Goal: Information Seeking & Learning: Learn about a topic

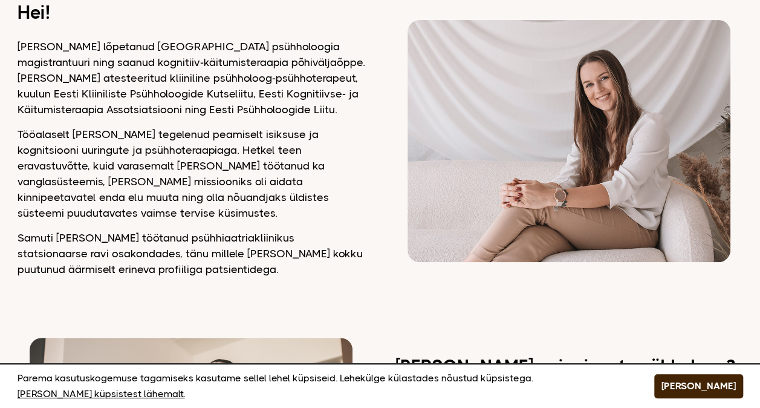
scroll to position [121, 0]
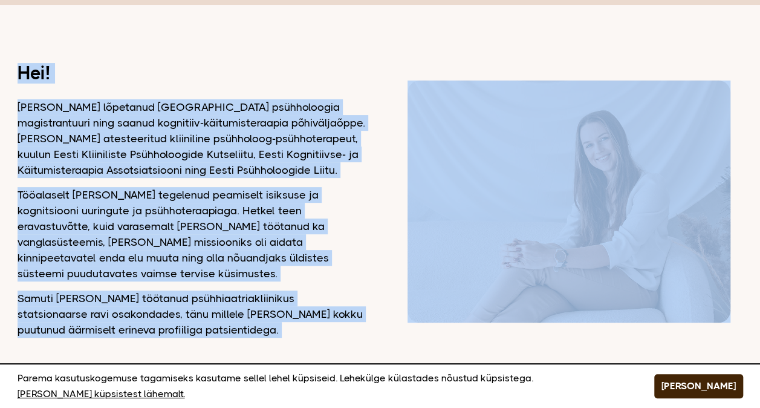
drag, startPoint x: 8, startPoint y: 59, endPoint x: 145, endPoint y: 322, distance: 296.7
click at [151, 318] on p "Samuti [PERSON_NAME] töötanud psühhiaatriakliinikus statsionaarse ravi osakonda…" at bounding box center [192, 313] width 348 height 47
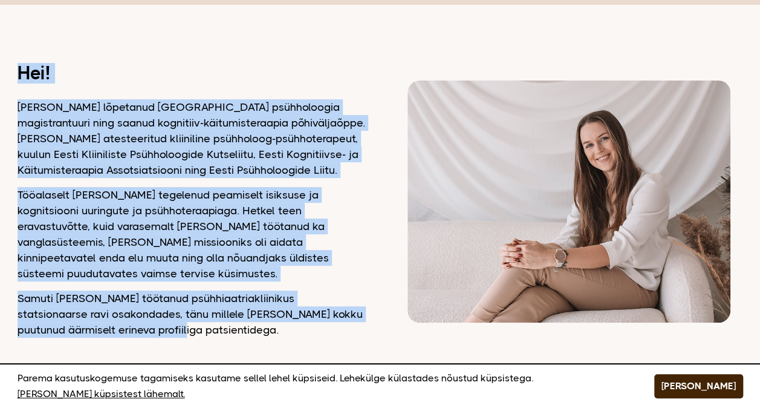
drag, startPoint x: 154, startPoint y: 316, endPoint x: 16, endPoint y: 68, distance: 283.3
drag, startPoint x: 10, startPoint y: 65, endPoint x: 147, endPoint y: 317, distance: 286.5
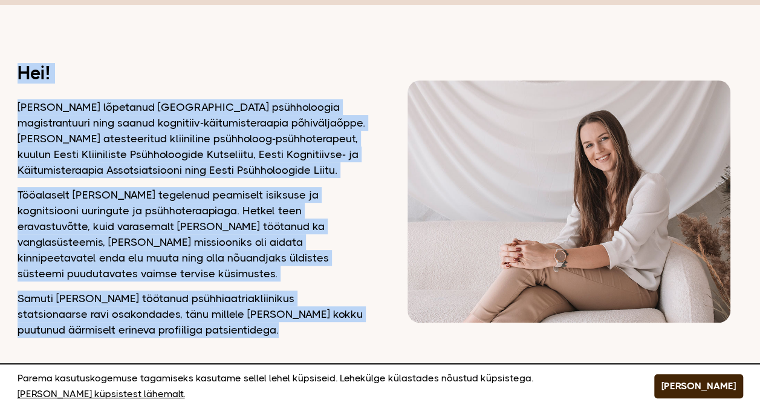
click at [150, 320] on p "Samuti [PERSON_NAME] töötanud psühhiaatriakliinikus statsionaarse ravi osakonda…" at bounding box center [192, 313] width 348 height 47
click at [155, 320] on p "Samuti [PERSON_NAME] töötanud psühhiaatriakliinikus statsionaarse ravi osakonda…" at bounding box center [192, 313] width 348 height 47
drag, startPoint x: 162, startPoint y: 320, endPoint x: 7, endPoint y: 108, distance: 263.2
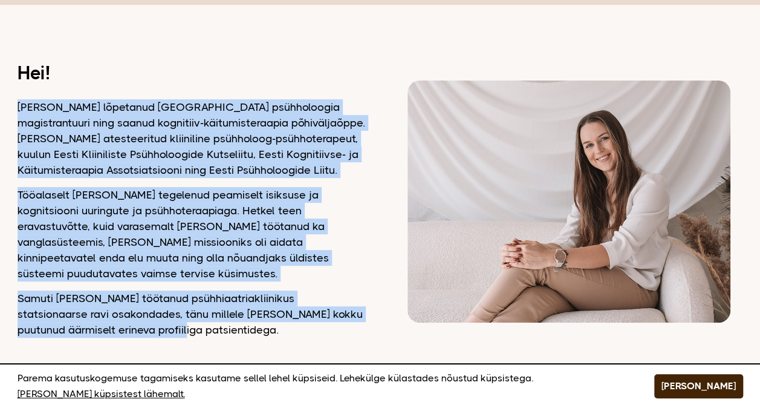
drag, startPoint x: 13, startPoint y: 102, endPoint x: 180, endPoint y: 319, distance: 274.3
drag, startPoint x: 180, startPoint y: 319, endPoint x: 155, endPoint y: 319, distance: 25.4
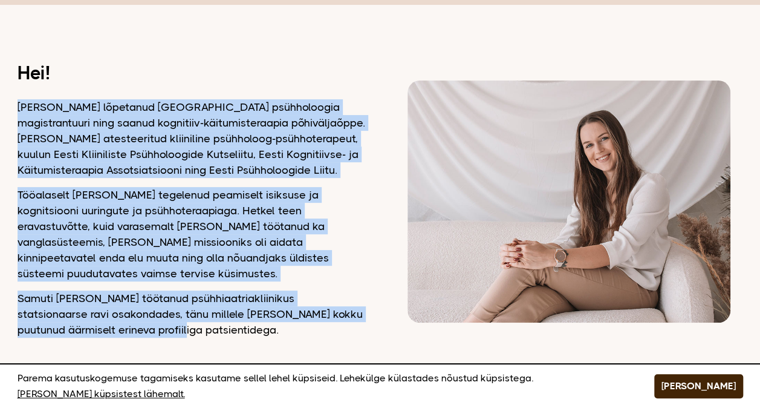
click at [155, 319] on p "Samuti [PERSON_NAME] töötanud psühhiaatriakliinikus statsionaarse ravi osakonda…" at bounding box center [192, 313] width 348 height 47
click at [154, 313] on p "Samuti [PERSON_NAME] töötanud psühhiaatriakliinikus statsionaarse ravi osakonda…" at bounding box center [192, 313] width 348 height 47
drag, startPoint x: 158, startPoint y: 320, endPoint x: 12, endPoint y: 106, distance: 258.8
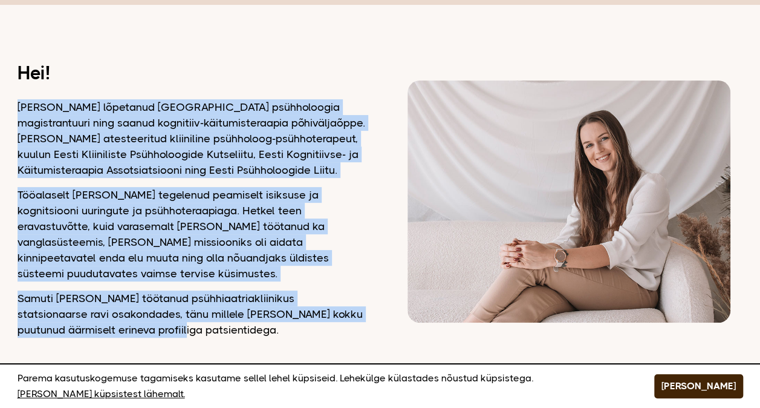
drag, startPoint x: 0, startPoint y: 108, endPoint x: 156, endPoint y: 314, distance: 259.0
click at [156, 320] on p "Samuti [PERSON_NAME] töötanud psühhiaatriakliinikus statsionaarse ravi osakonda…" at bounding box center [192, 313] width 348 height 47
drag, startPoint x: 150, startPoint y: 314, endPoint x: -1, endPoint y: 110, distance: 254.2
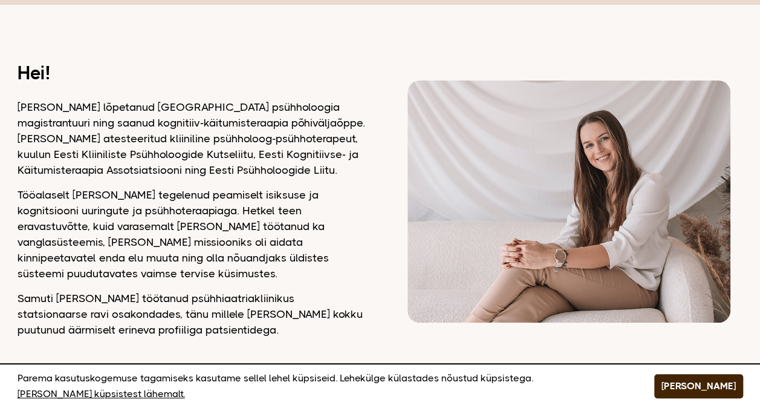
click at [336, 252] on p "Tööalaselt [PERSON_NAME] tegelenud peamiselt isiksuse ja kognitsiooni uuringute…" at bounding box center [192, 234] width 348 height 94
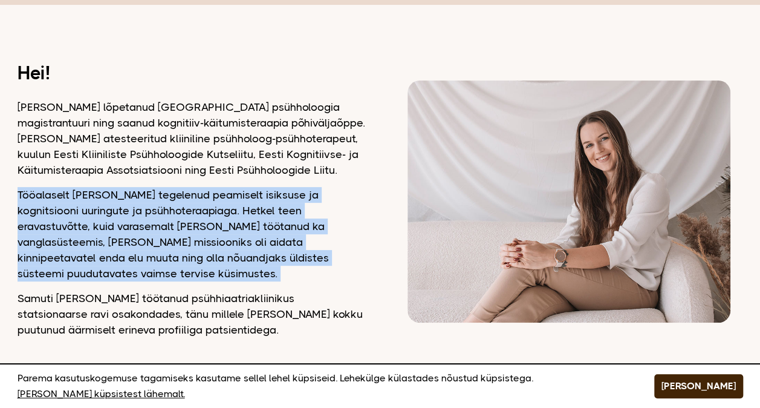
click at [336, 252] on p "Tööalaselt [PERSON_NAME] tegelenud peamiselt isiksuse ja kognitsiooni uuringute…" at bounding box center [192, 234] width 348 height 94
drag, startPoint x: 336, startPoint y: 252, endPoint x: 337, endPoint y: 262, distance: 9.7
click at [337, 262] on p "Tööalaselt [PERSON_NAME] tegelenud peamiselt isiksuse ja kognitsiooni uuringute…" at bounding box center [192, 234] width 348 height 94
click at [317, 264] on p "Tööalaselt [PERSON_NAME] tegelenud peamiselt isiksuse ja kognitsiooni uuringute…" at bounding box center [192, 234] width 348 height 94
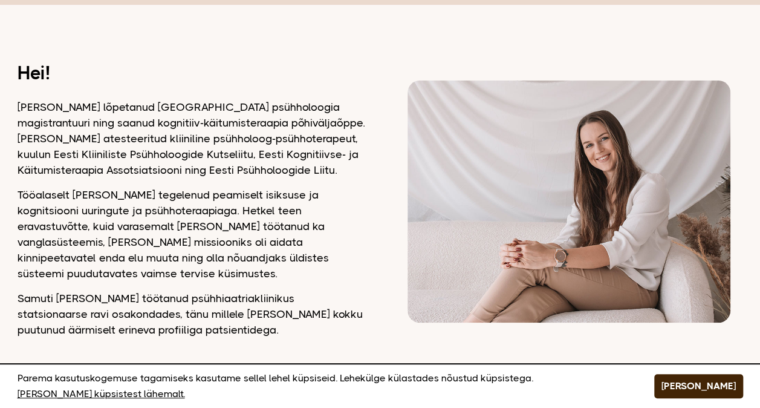
click at [186, 317] on p "Samuti [PERSON_NAME] töötanud psühhiaatriakliinikus statsionaarse ravi osakonda…" at bounding box center [192, 313] width 348 height 47
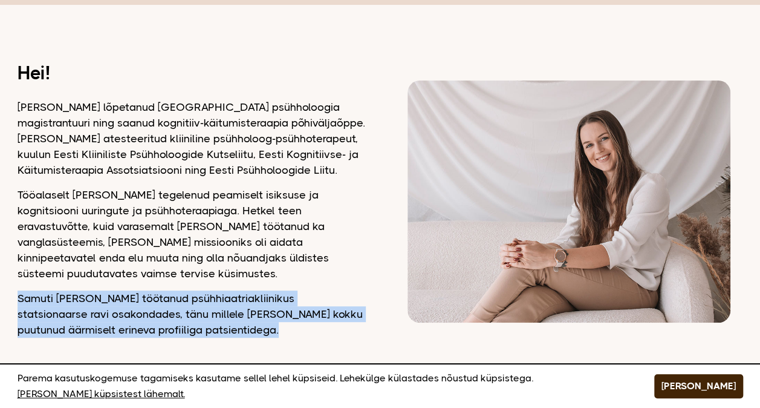
click at [186, 317] on p "Samuti [PERSON_NAME] töötanud psühhiaatriakliinikus statsionaarse ravi osakonda…" at bounding box center [192, 313] width 348 height 47
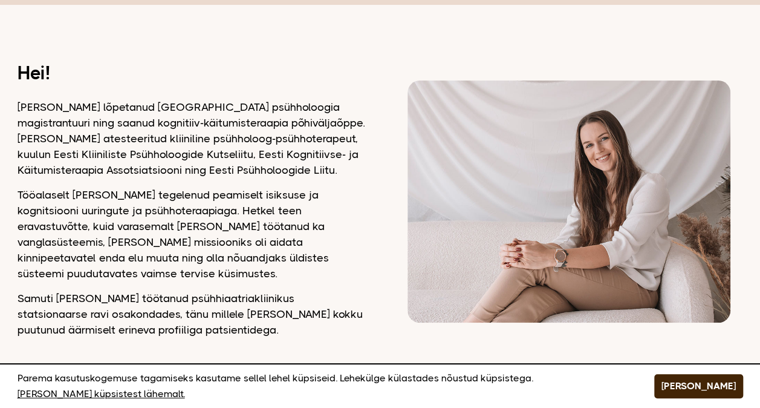
drag, startPoint x: 186, startPoint y: 317, endPoint x: 196, endPoint y: 326, distance: 13.7
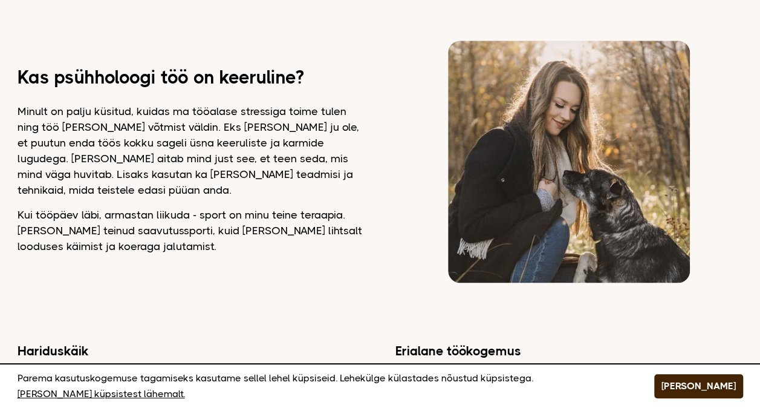
scroll to position [786, 0]
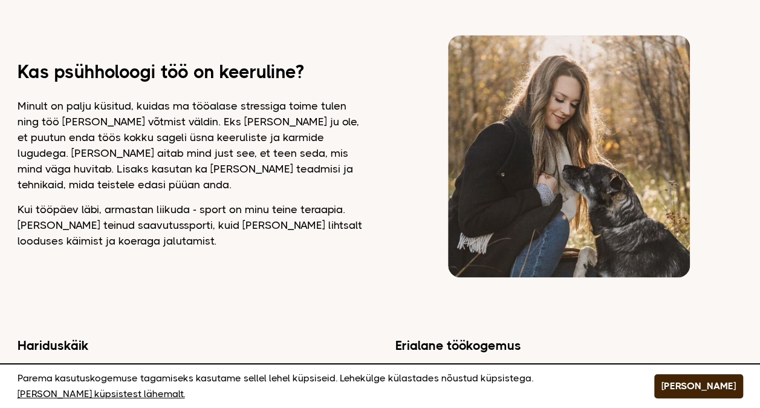
click at [363, 158] on p "Minult on palju küsitud, kuidas ma tööalase stressiga toime tulen ning töö [PER…" at bounding box center [192, 145] width 348 height 94
click at [358, 152] on p "Minult on palju küsitud, kuidas ma tööalase stressiga toime tulen ning töö [PER…" at bounding box center [192, 145] width 348 height 94
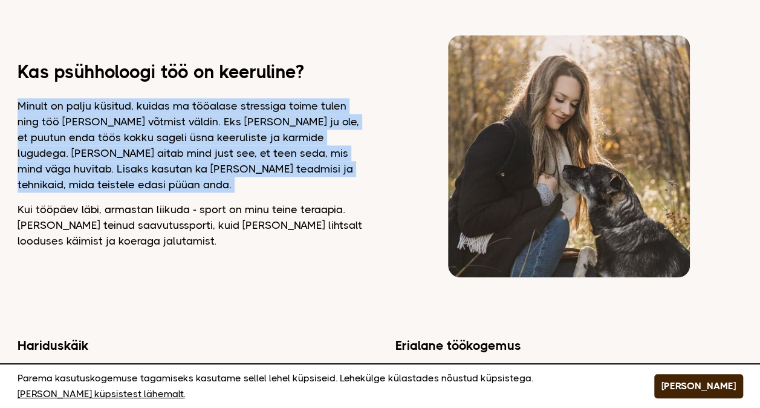
click at [358, 152] on p "Minult on palju küsitud, kuidas ma tööalase stressiga toime tulen ning töö [PER…" at bounding box center [192, 145] width 348 height 94
click at [354, 157] on p "Minult on palju küsitud, kuidas ma tööalase stressiga toime tulen ning töö [PER…" at bounding box center [192, 145] width 348 height 94
click at [363, 153] on p "Minult on palju küsitud, kuidas ma tööalase stressiga toime tulen ning töö [PER…" at bounding box center [192, 145] width 348 height 94
click at [364, 149] on p "Minult on palju küsitud, kuidas ma tööalase stressiga toime tulen ning töö [PER…" at bounding box center [192, 145] width 348 height 94
click at [362, 144] on p "Minult on palju küsitud, kuidas ma tööalase stressiga toime tulen ning töö [PER…" at bounding box center [192, 145] width 348 height 94
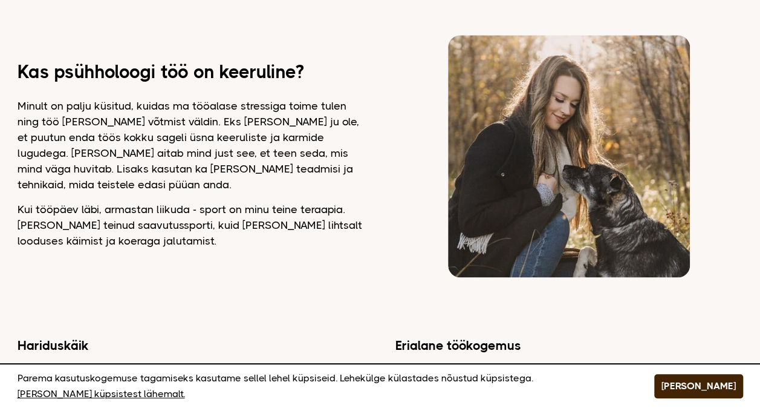
click at [283, 211] on p "Kui tööpäev läbi, armastan liikuda - sport on minu teine teraapia. [PERSON_NAME…" at bounding box center [192, 224] width 348 height 47
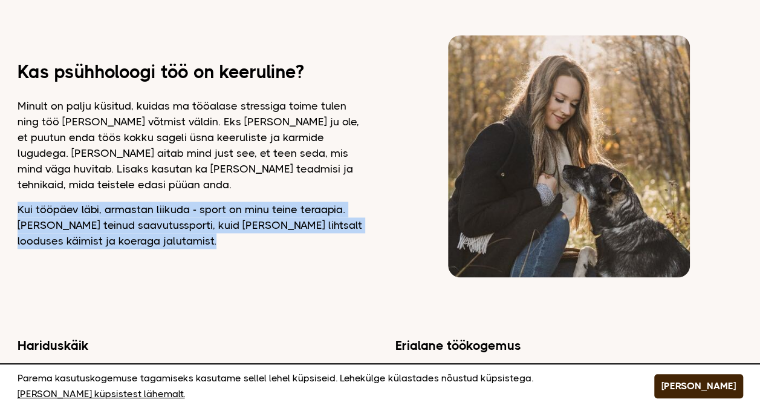
click at [283, 211] on p "Kui tööpäev läbi, armastan liikuda - sport on minu teine teraapia. [PERSON_NAME…" at bounding box center [192, 224] width 348 height 47
drag, startPoint x: 283, startPoint y: 211, endPoint x: 170, endPoint y: 213, distance: 112.5
click at [192, 213] on p "Kui tööpäev läbi, armastan liikuda - sport on minu teine teraapia. [PERSON_NAME…" at bounding box center [192, 224] width 348 height 47
click at [153, 212] on p "Kui tööpäev läbi, armastan liikuda - sport on minu teine teraapia. [PERSON_NAME…" at bounding box center [192, 224] width 348 height 47
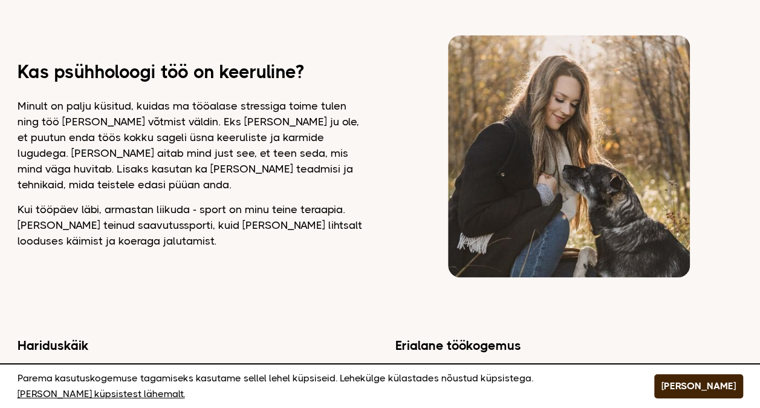
click at [146, 212] on p "Kui tööpäev läbi, armastan liikuda - sport on minu teine teraapia. [PERSON_NAME…" at bounding box center [192, 224] width 348 height 47
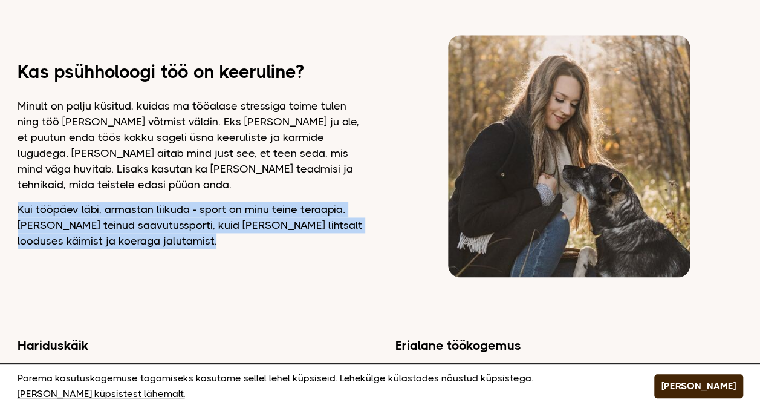
click at [146, 212] on p "Kui tööpäev läbi, armastan liikuda - sport on minu teine teraapia. [PERSON_NAME…" at bounding box center [192, 224] width 348 height 47
drag, startPoint x: 146, startPoint y: 212, endPoint x: 136, endPoint y: 215, distance: 10.7
click at [136, 215] on p "Kui tööpäev läbi, armastan liikuda - sport on minu teine teraapia. [PERSON_NAME…" at bounding box center [192, 224] width 348 height 47
click at [135, 212] on p "Kui tööpäev läbi, armastan liikuda - sport on minu teine teraapia. [PERSON_NAME…" at bounding box center [192, 224] width 348 height 47
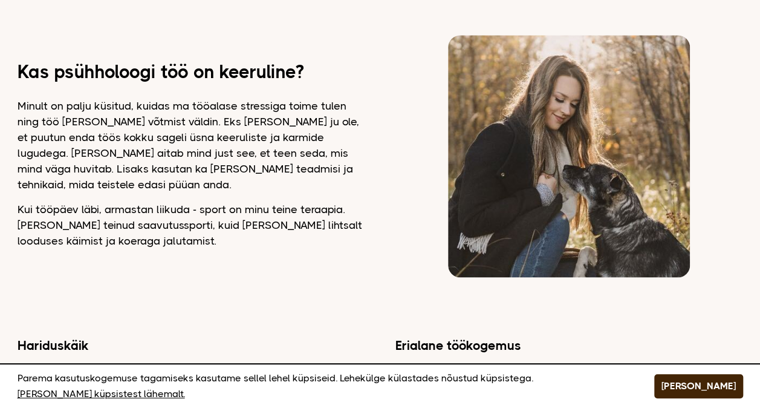
click at [357, 146] on p "Minult on palju küsitud, kuidas ma tööalase stressiga toime tulen ning töö [PER…" at bounding box center [192, 145] width 348 height 94
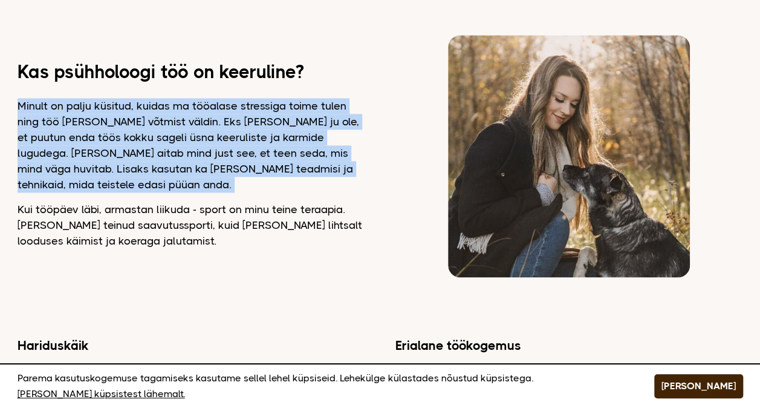
click at [357, 146] on p "Minult on palju küsitud, kuidas ma tööalase stressiga toime tulen ning töö [PER…" at bounding box center [192, 145] width 348 height 94
click at [359, 151] on p "Minult on palju küsitud, kuidas ma tööalase stressiga toime tulen ning töö [PER…" at bounding box center [192, 145] width 348 height 94
click at [359, 99] on p "Minult on palju küsitud, kuidas ma tööalase stressiga toime tulen ning töö [PER…" at bounding box center [192, 145] width 348 height 94
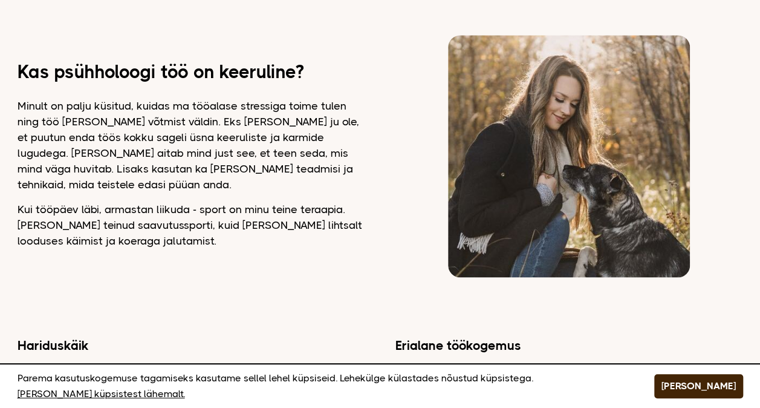
click at [357, 98] on p "Minult on palju küsitud, kuidas ma tööalase stressiga toime tulen ning töö [PER…" at bounding box center [192, 145] width 348 height 94
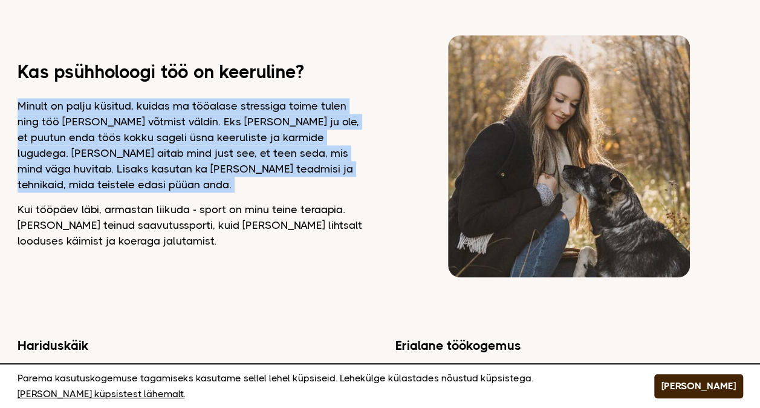
click at [357, 98] on p "Minult on palju küsitud, kuidas ma tööalase stressiga toime tulen ning töö [PER…" at bounding box center [192, 145] width 348 height 94
drag, startPoint x: 357, startPoint y: 94, endPoint x: 370, endPoint y: 159, distance: 66.0
click at [370, 159] on div "Kas psühholoogi töö on keeruline? Minult on palju küsitud, kuidas ma tööalase s…" at bounding box center [381, 156] width 726 height 242
drag, startPoint x: 370, startPoint y: 159, endPoint x: 363, endPoint y: 160, distance: 6.8
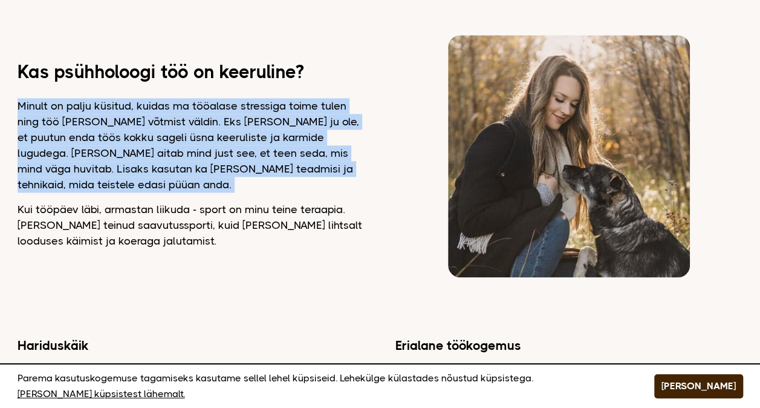
click at [363, 160] on p "Minult on palju küsitud, kuidas ma tööalase stressiga toime tulen ning töö [PER…" at bounding box center [192, 145] width 348 height 94
click at [360, 158] on p "Minult on palju küsitud, kuidas ma tööalase stressiga toime tulen ning töö [PER…" at bounding box center [192, 145] width 348 height 94
click at [353, 155] on p "Minult on palju küsitud, kuidas ma tööalase stressiga toime tulen ning töö [PER…" at bounding box center [192, 145] width 348 height 94
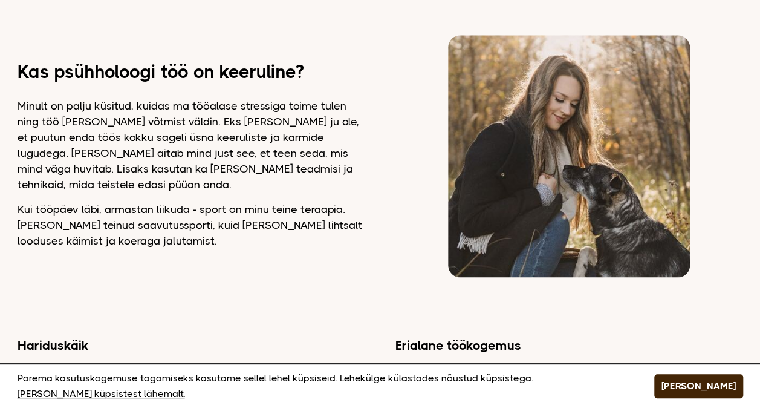
click at [360, 150] on p "Minult on palju küsitud, kuidas ma tööalase stressiga toime tulen ning töö [PER…" at bounding box center [192, 145] width 348 height 94
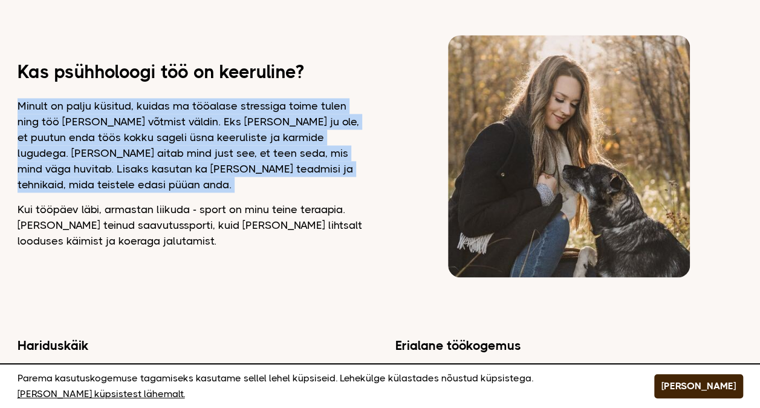
click at [360, 150] on p "Minult on palju küsitud, kuidas ma tööalase stressiga toime tulen ning töö [PER…" at bounding box center [192, 145] width 348 height 94
drag, startPoint x: 360, startPoint y: 150, endPoint x: 361, endPoint y: 162, distance: 12.2
click at [361, 163] on p "Minult on palju küsitud, kuidas ma tööalase stressiga toime tulen ning töö [PER…" at bounding box center [192, 145] width 348 height 94
click at [351, 98] on p "Minult on palju küsitud, kuidas ma tööalase stressiga toime tulen ning töö [PER…" at bounding box center [192, 145] width 348 height 94
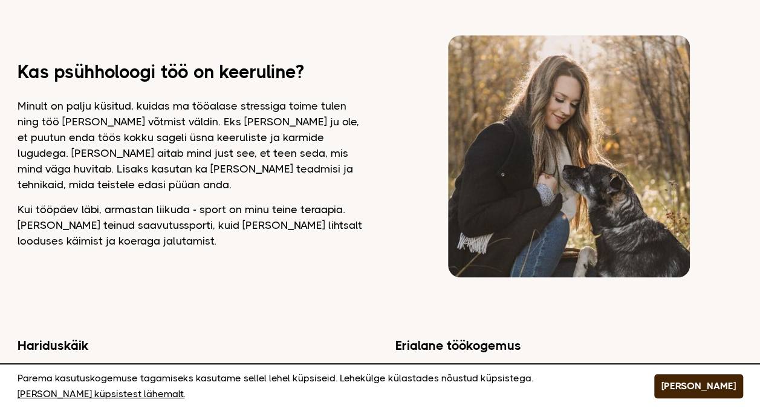
click at [358, 98] on p "Minult on palju küsitud, kuidas ma tööalase stressiga toime tulen ning töö [PER…" at bounding box center [192, 145] width 348 height 94
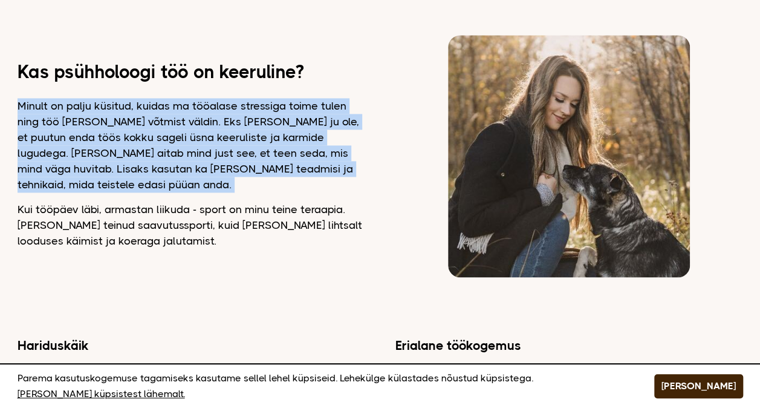
click at [358, 98] on p "Minult on palju küsitud, kuidas ma tööalase stressiga toime tulen ning töö [PER…" at bounding box center [192, 145] width 348 height 94
drag, startPoint x: 358, startPoint y: 97, endPoint x: 366, endPoint y: 152, distance: 55.7
click at [366, 152] on div "Kas psühholoogi töö on keeruline? Minult on palju küsitud, kuidas ma tööalase s…" at bounding box center [381, 156] width 726 height 242
click at [365, 148] on div "Kas psühholoogi töö on keeruline? Minult on palju küsitud, kuidas ma tööalase s…" at bounding box center [381, 156] width 726 height 242
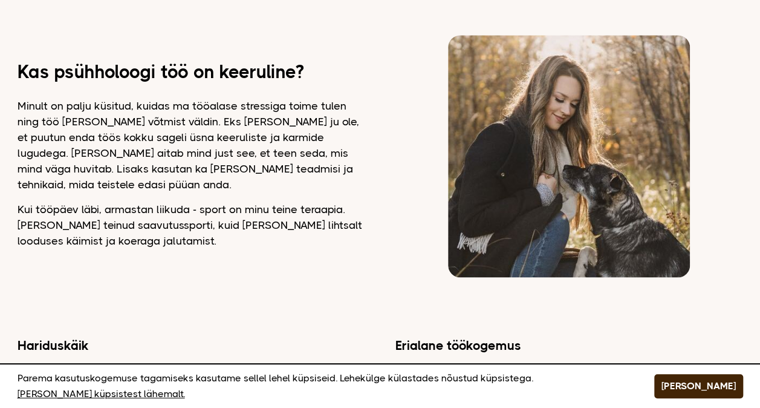
click at [362, 145] on p "Minult on palju küsitud, kuidas ma tööalase stressiga toime tulen ning töö [PER…" at bounding box center [192, 145] width 348 height 94
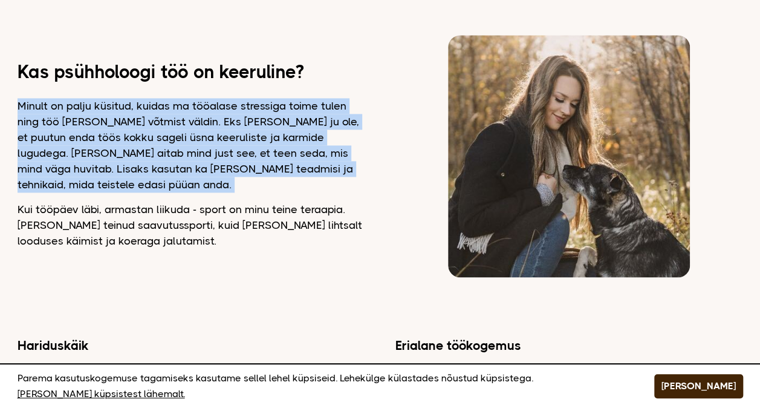
click at [362, 145] on p "Minult on palju küsitud, kuidas ma tööalase stressiga toime tulen ning töö [PER…" at bounding box center [192, 145] width 348 height 94
drag, startPoint x: 362, startPoint y: 145, endPoint x: 352, endPoint y: 96, distance: 50.5
click at [352, 98] on p "Minult on palju küsitud, kuidas ma tööalase stressiga toime tulen ning töö [PER…" at bounding box center [192, 145] width 348 height 94
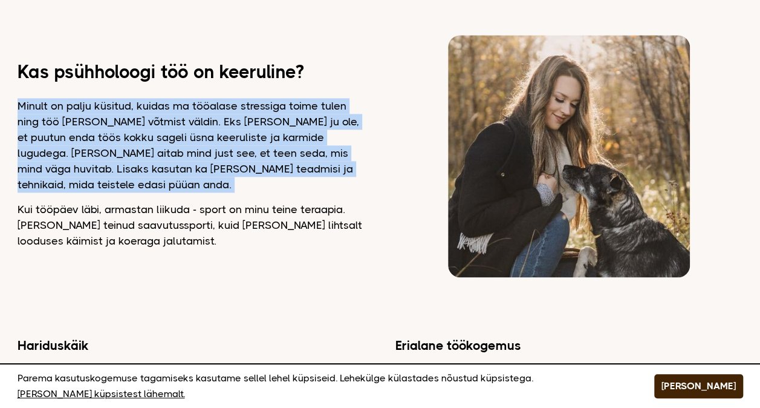
click at [357, 98] on p "Minult on palju küsitud, kuidas ma tööalase stressiga toime tulen ning töö [PER…" at bounding box center [192, 145] width 348 height 94
click at [364, 100] on p "Minult on palju küsitud, kuidas ma tööalase stressiga toime tulen ning töö [PER…" at bounding box center [192, 145] width 348 height 94
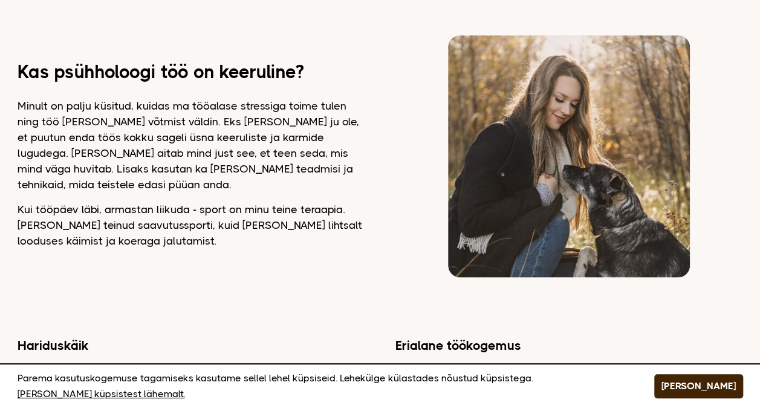
click at [363, 98] on p "Minult on palju küsitud, kuidas ma tööalase stressiga toime tulen ning töö [PER…" at bounding box center [192, 145] width 348 height 94
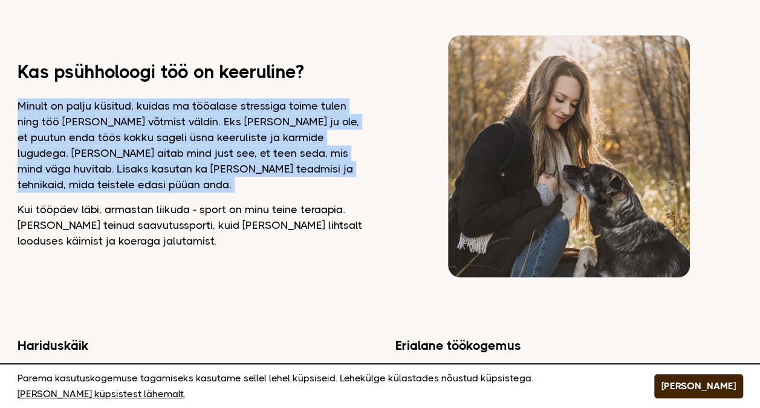
click at [363, 98] on p "Minult on palju küsitud, kuidas ma tööalase stressiga toime tulen ning töö [PER…" at bounding box center [192, 145] width 348 height 94
drag, startPoint x: 363, startPoint y: 94, endPoint x: 371, endPoint y: 163, distance: 68.7
click at [371, 163] on div "Kas psühholoogi töö on keeruline? Minult on palju küsitud, kuidas ma tööalase s…" at bounding box center [381, 156] width 726 height 242
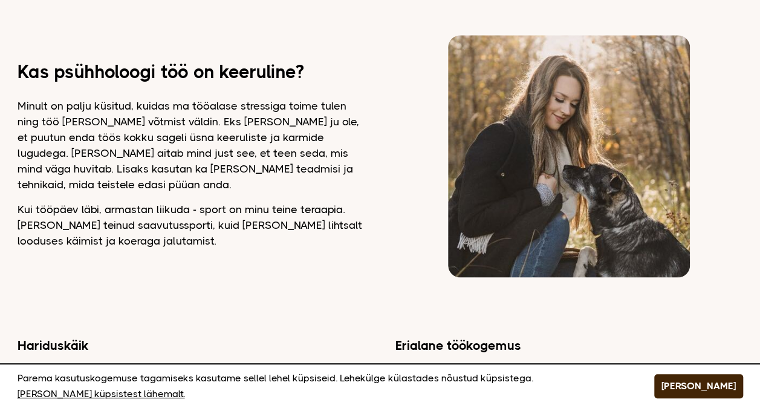
click at [257, 68] on h2 "Kas psühholoogi töö on keeruline?" at bounding box center [192, 72] width 348 height 16
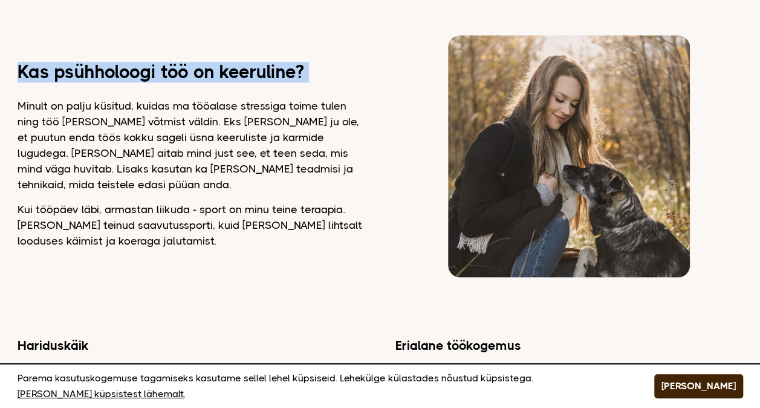
click at [257, 68] on h2 "Kas psühholoogi töö on keeruline?" at bounding box center [192, 72] width 348 height 16
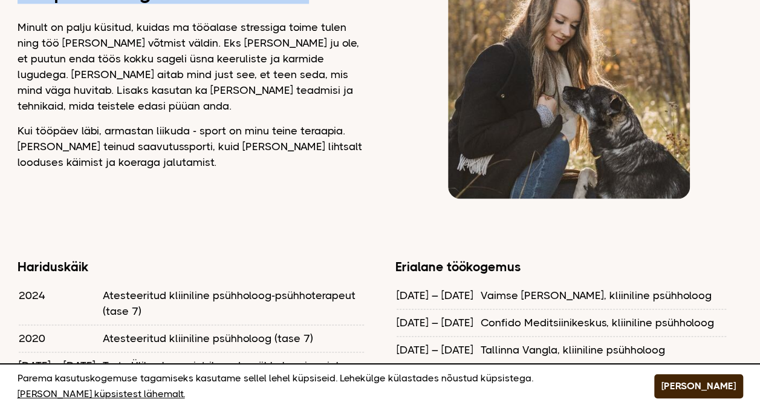
scroll to position [967, 0]
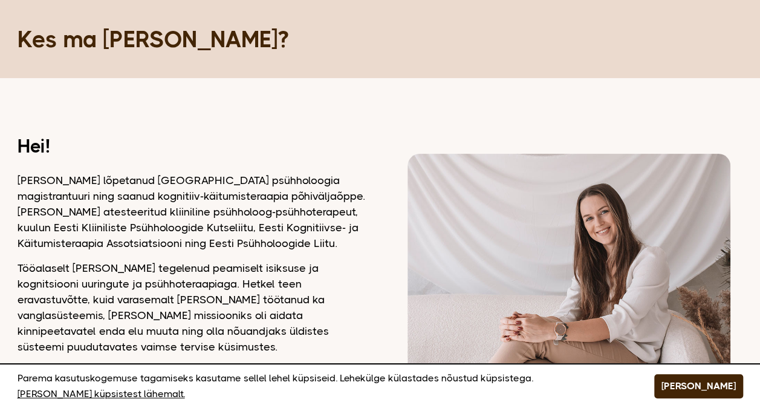
scroll to position [121, 0]
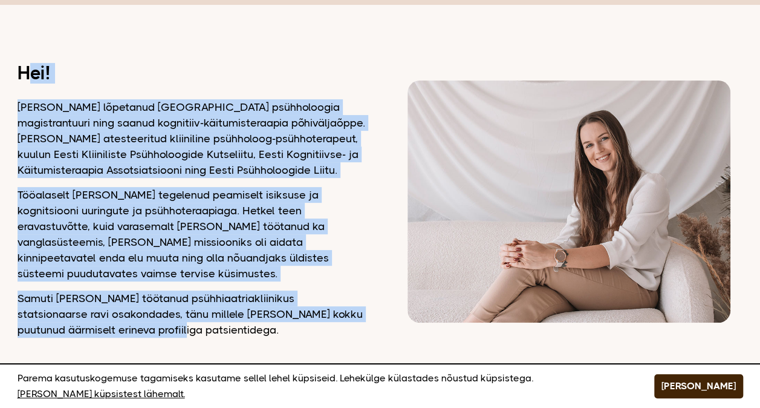
drag, startPoint x: 149, startPoint y: 314, endPoint x: 28, endPoint y: 67, distance: 275.8
click at [28, 67] on div "Hei! [PERSON_NAME] lõpetanud [GEOGRAPHIC_DATA] psühholoogia magistrantuuri ning…" at bounding box center [192, 201] width 348 height 272
click at [24, 70] on h2 "Hei!" at bounding box center [192, 73] width 348 height 16
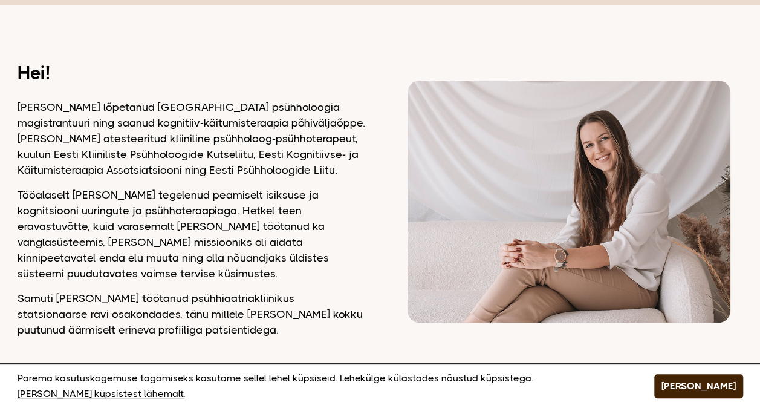
click at [20, 73] on h2 "Hei!" at bounding box center [192, 73] width 348 height 16
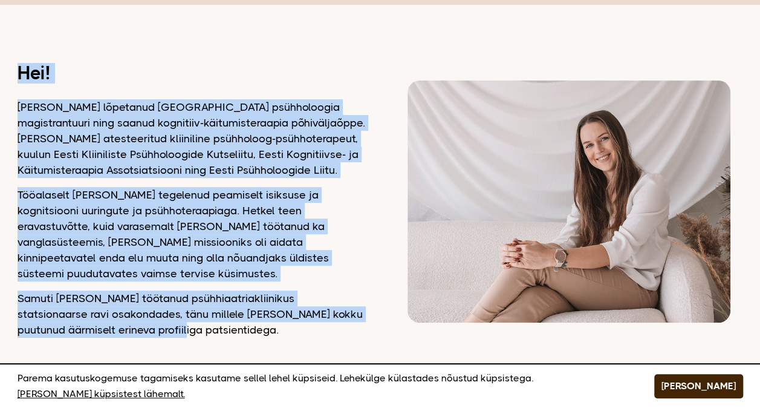
drag, startPoint x: 16, startPoint y: 70, endPoint x: 181, endPoint y: 317, distance: 296.8
click at [180, 316] on p "Samuti [PERSON_NAME] töötanud psühhiaatriakliinikus statsionaarse ravi osakonda…" at bounding box center [192, 313] width 348 height 47
click at [168, 312] on p "Samuti [PERSON_NAME] töötanud psühhiaatriakliinikus statsionaarse ravi osakonda…" at bounding box center [192, 313] width 348 height 47
drag, startPoint x: 160, startPoint y: 314, endPoint x: 11, endPoint y: 69, distance: 286.5
